Goal: Information Seeking & Learning: Learn about a topic

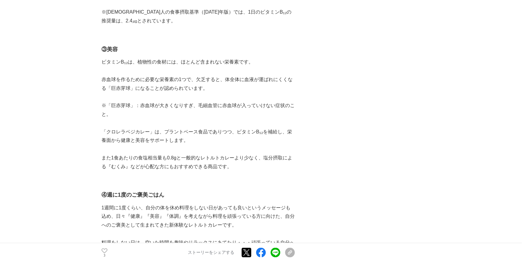
scroll to position [1428, 0]
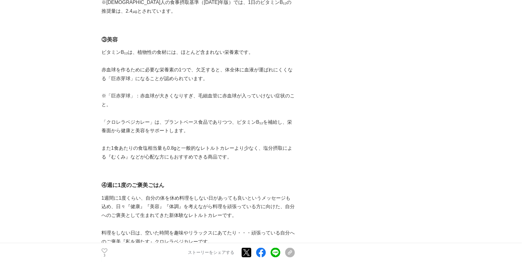
drag, startPoint x: 249, startPoint y: 147, endPoint x: 107, endPoint y: 115, distance: 145.8
click at [170, 122] on p "「クロレラベジカレー」は、プラントベース食品でありつつ、ビタミンB₁₂を補給し、栄養面から健康と美容をサポートします。" at bounding box center [197, 126] width 193 height 18
drag, startPoint x: 108, startPoint y: 110, endPoint x: 259, endPoint y: 151, distance: 156.9
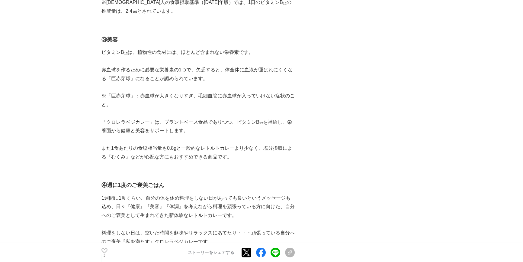
copy div "「クロレラベジカレー」は、プラントベース食品でありつつ、ビタミンB₁₂を補給し、栄養面から健康と美容をサポートします。 　また1食あたりの食塩相当量も0.8g…"
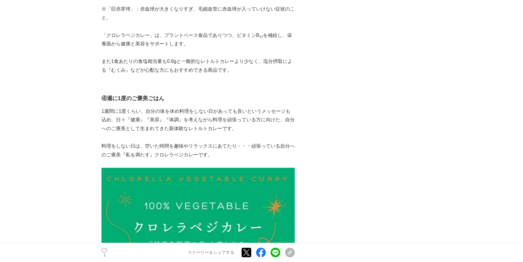
scroll to position [1510, 0]
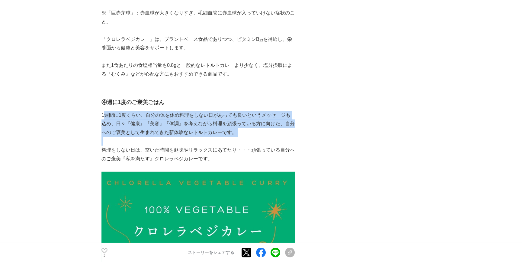
drag, startPoint x: 108, startPoint y: 104, endPoint x: 263, endPoint y: 130, distance: 157.3
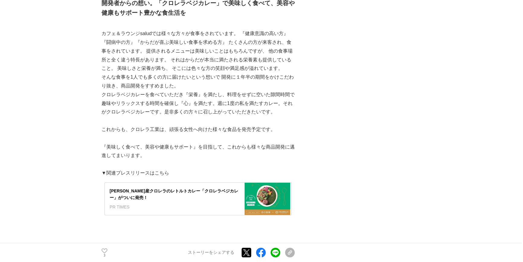
scroll to position [2141, 0]
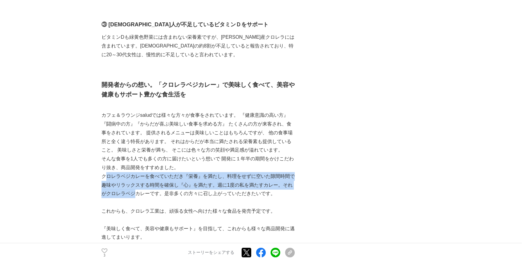
drag, startPoint x: 104, startPoint y: 158, endPoint x: 134, endPoint y: 174, distance: 34.0
click at [134, 174] on p "クロレラベジカレーを食べていただき『栄養』を満たし、料理をせずに空いた隙間時間で趣味やリラックスする時間を確保し『心』を満たす。週に1度の私を満たすカレー。そ…" at bounding box center [197, 185] width 193 height 26
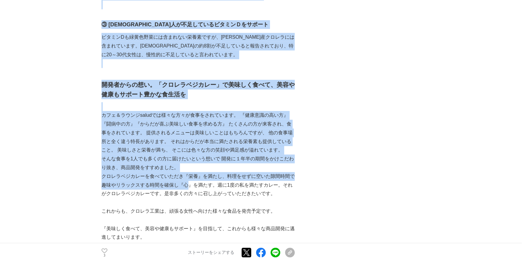
drag, startPoint x: 98, startPoint y: 155, endPoint x: 189, endPoint y: 165, distance: 91.5
click at [184, 172] on p "クロレラベジカレーを食べていただき『栄養』を満たし、料理をせずに空いた隙間時間で趣味やリラックスする時間を確保し『心』を満たす。週に1度の私を満たすカレー。そ…" at bounding box center [197, 185] width 193 height 26
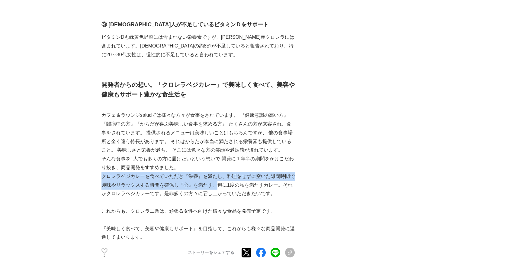
drag, startPoint x: 101, startPoint y: 157, endPoint x: 219, endPoint y: 163, distance: 117.4
click at [219, 172] on p "クロレラベジカレーを食べていただき『栄養』を満たし、料理をせずに空いた隙間時間で趣味やリラックスする時間を確保し『心』を満たす。週に1度の私を満たすカレー。そ…" at bounding box center [197, 185] width 193 height 26
copy p "クロレラベジカレーを食べていただき『栄養』を満たし、料理をせずに空いた隙間時間で趣味やリラックスする時間を確保し『心』を満たす。"
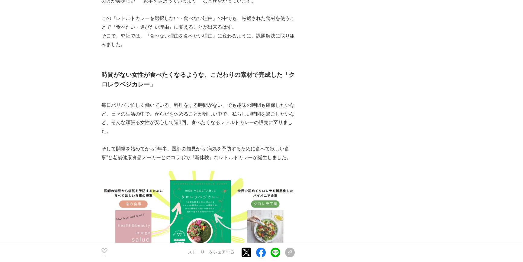
scroll to position [906, 0]
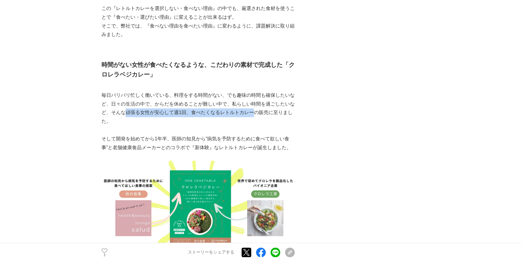
drag, startPoint x: 125, startPoint y: 95, endPoint x: 253, endPoint y: 94, distance: 128.1
click at [253, 94] on p "毎日バリバリ忙しく働いている、料理をする時間がない、でも趣味の時間も確保したいなど、日々の生活の中で、からだを休めることが難しい中で、私らしい時間を過ごしたい…" at bounding box center [197, 108] width 193 height 35
copy p "頑張る女性が安心して週1回、食べたくなるレトルトカレー"
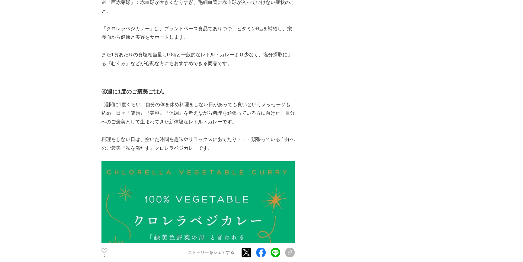
scroll to position [1620, 0]
